Goal: Transaction & Acquisition: Purchase product/service

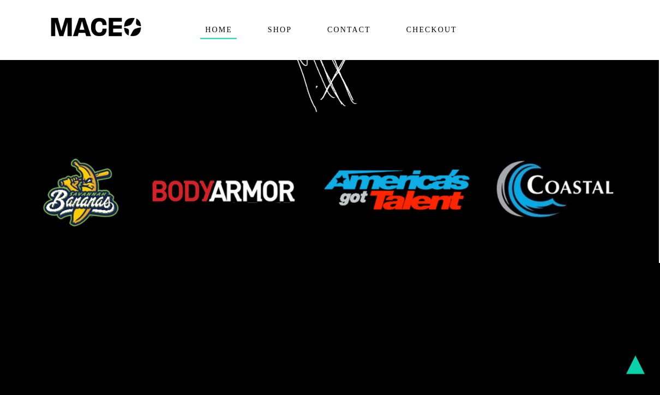
scroll to position [564, 0]
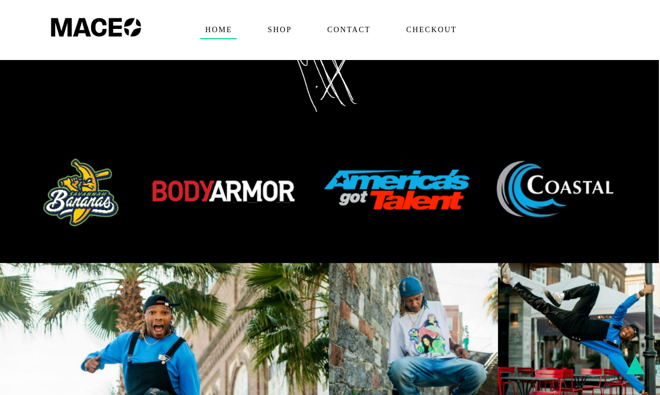
click at [86, 164] on img at bounding box center [329, 193] width 600 height 74
click at [85, 158] on img at bounding box center [329, 193] width 600 height 74
click at [444, 23] on span "Checkout" at bounding box center [432, 29] width 60 height 17
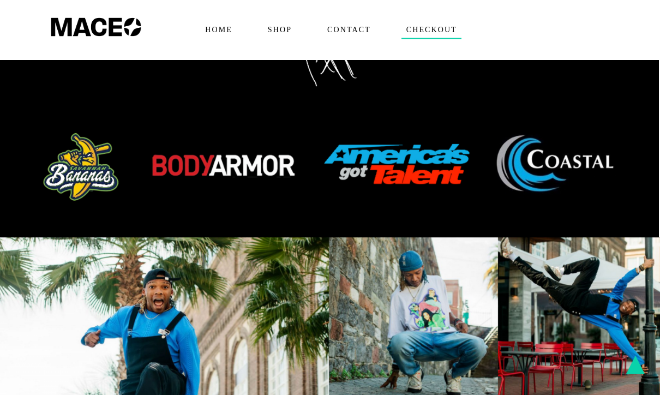
scroll to position [589, 0]
click at [97, 137] on img at bounding box center [329, 167] width 600 height 74
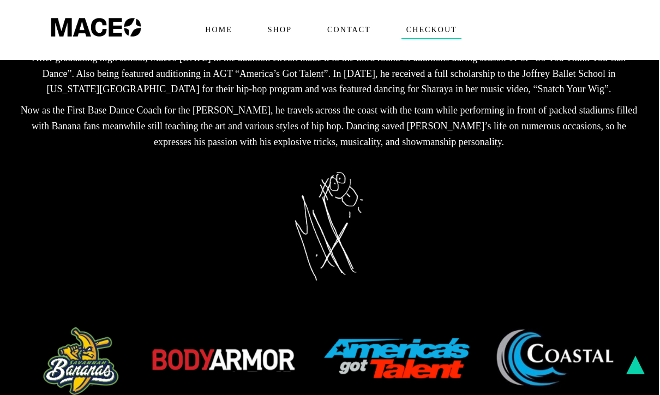
scroll to position [394, 0]
